Goal: Information Seeking & Learning: Get advice/opinions

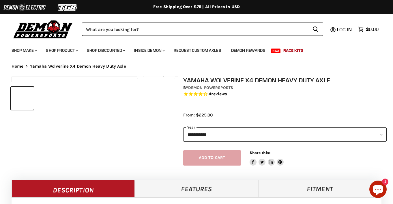
select select "******"
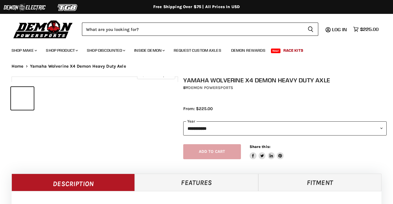
select select "******"
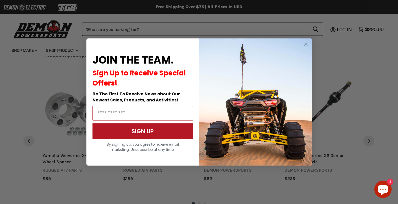
scroll to position [764, 0]
